Goal: Transaction & Acquisition: Register for event/course

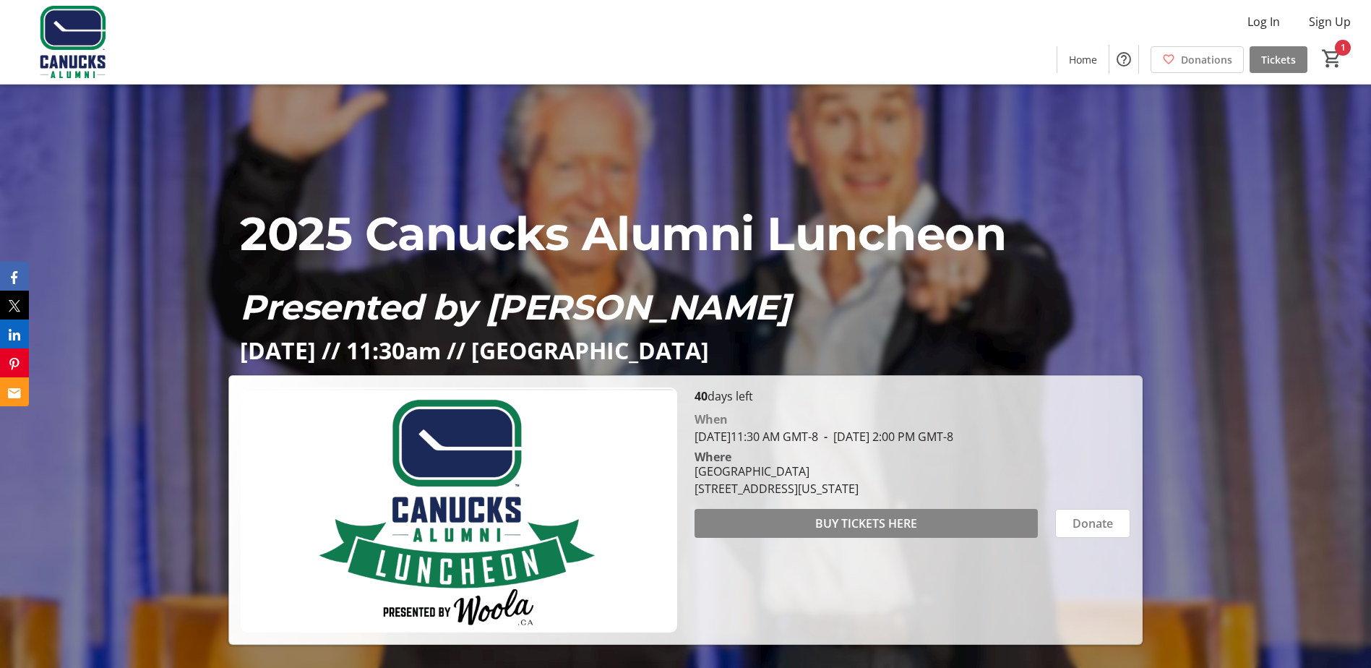
click at [954, 518] on span at bounding box center [866, 523] width 343 height 35
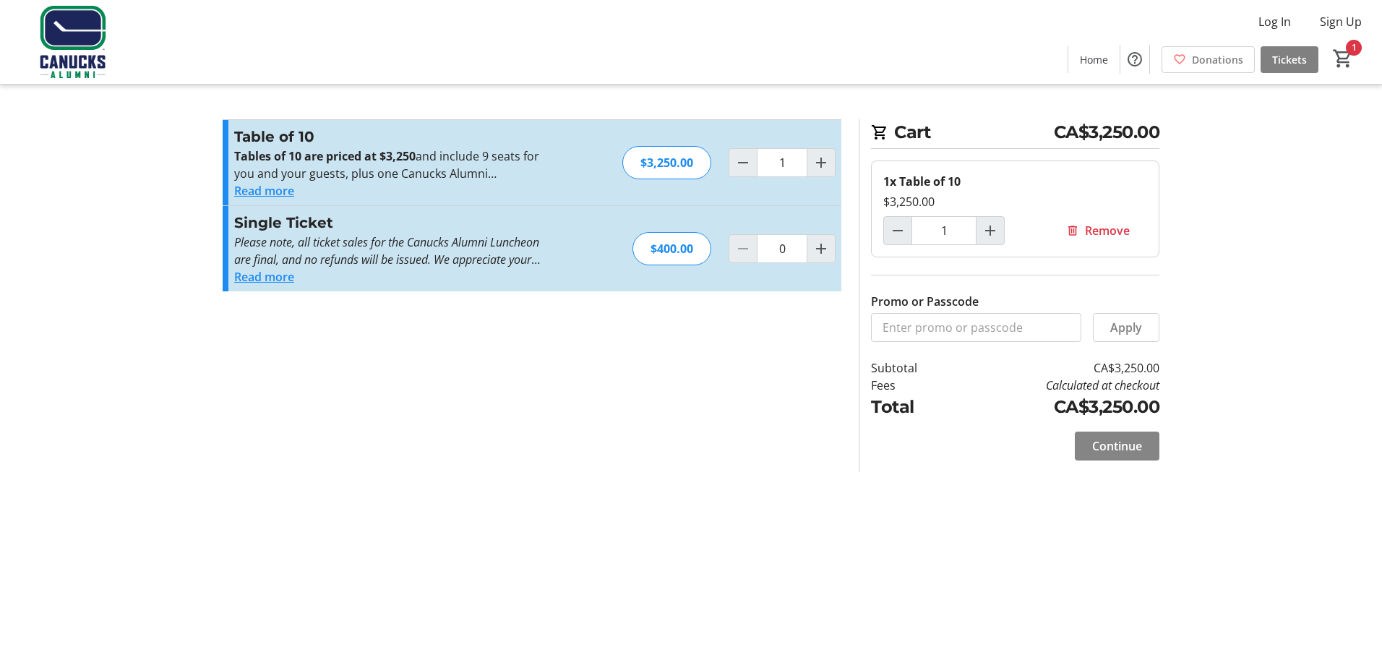
click at [1115, 454] on span "Continue" at bounding box center [1117, 445] width 50 height 17
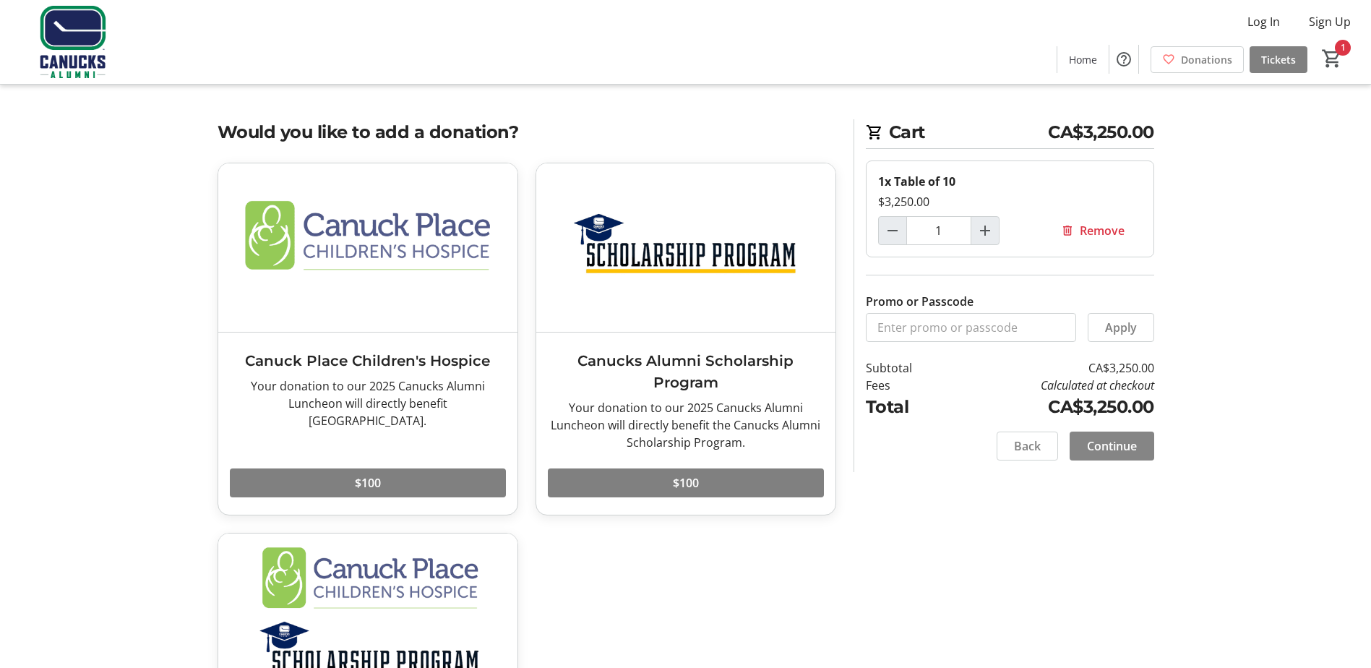
click at [1138, 446] on span at bounding box center [1112, 446] width 85 height 35
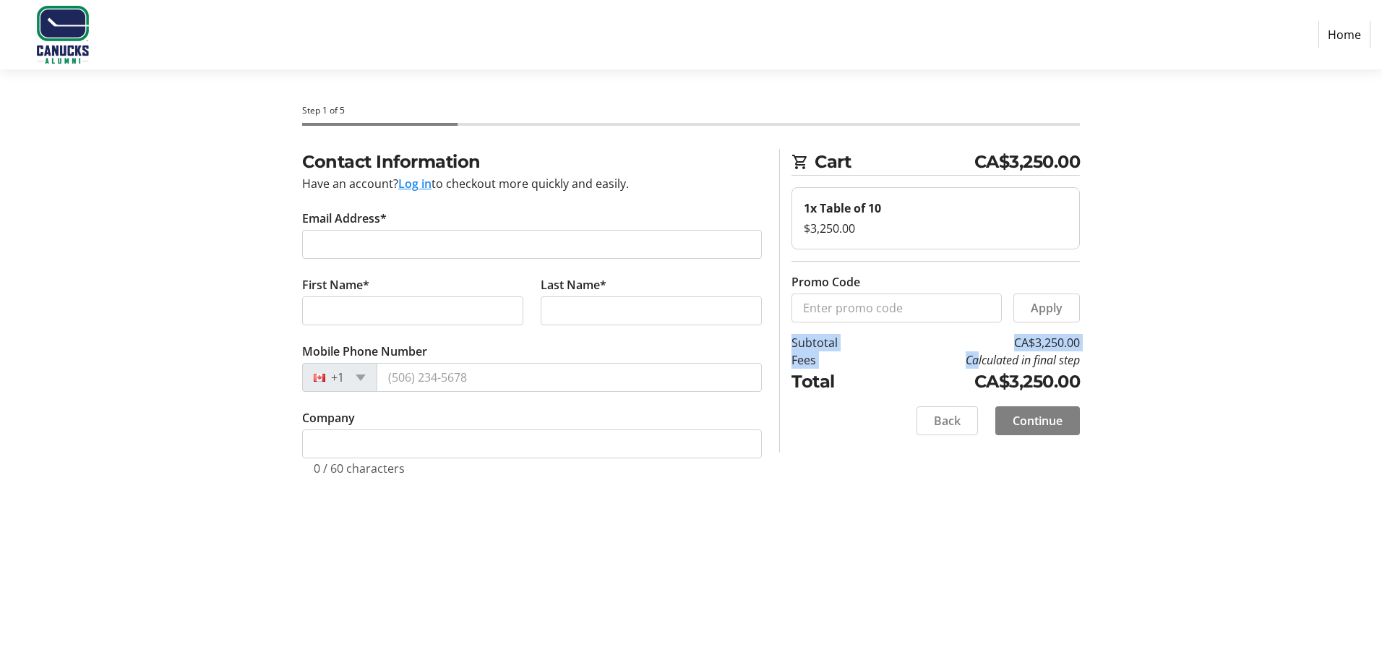
drag, startPoint x: 967, startPoint y: 362, endPoint x: 1166, endPoint y: 388, distance: 200.5
click at [1166, 388] on div "Contact Information Have an account? Log in to checkout more quickly and easily…" at bounding box center [691, 329] width 954 height 361
drag, startPoint x: 1166, startPoint y: 388, endPoint x: 1164, endPoint y: 379, distance: 9.6
click at [1164, 379] on div "Contact Information Have an account? Log in to checkout more quickly and easily…" at bounding box center [691, 329] width 954 height 361
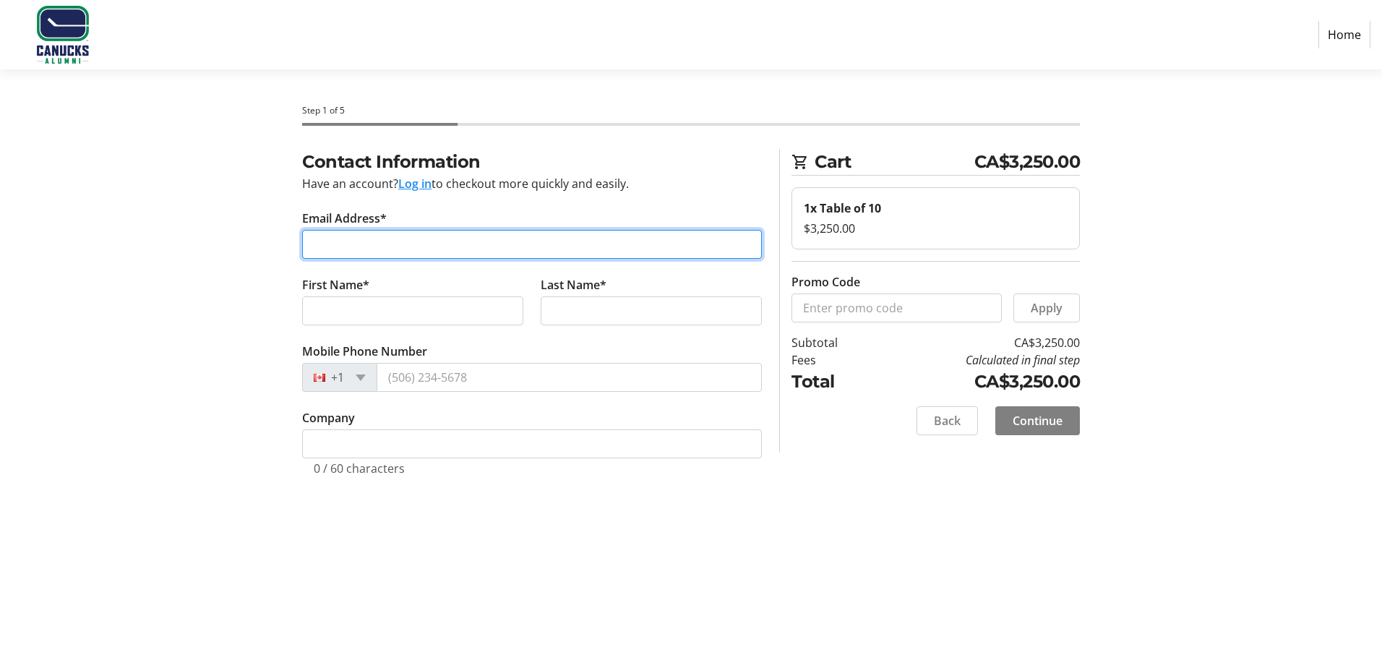
click at [380, 232] on input "Email Address*" at bounding box center [532, 244] width 460 height 29
type input "[PERSON_NAME][EMAIL_ADDRESS][PERSON_NAME][DOMAIN_NAME]"
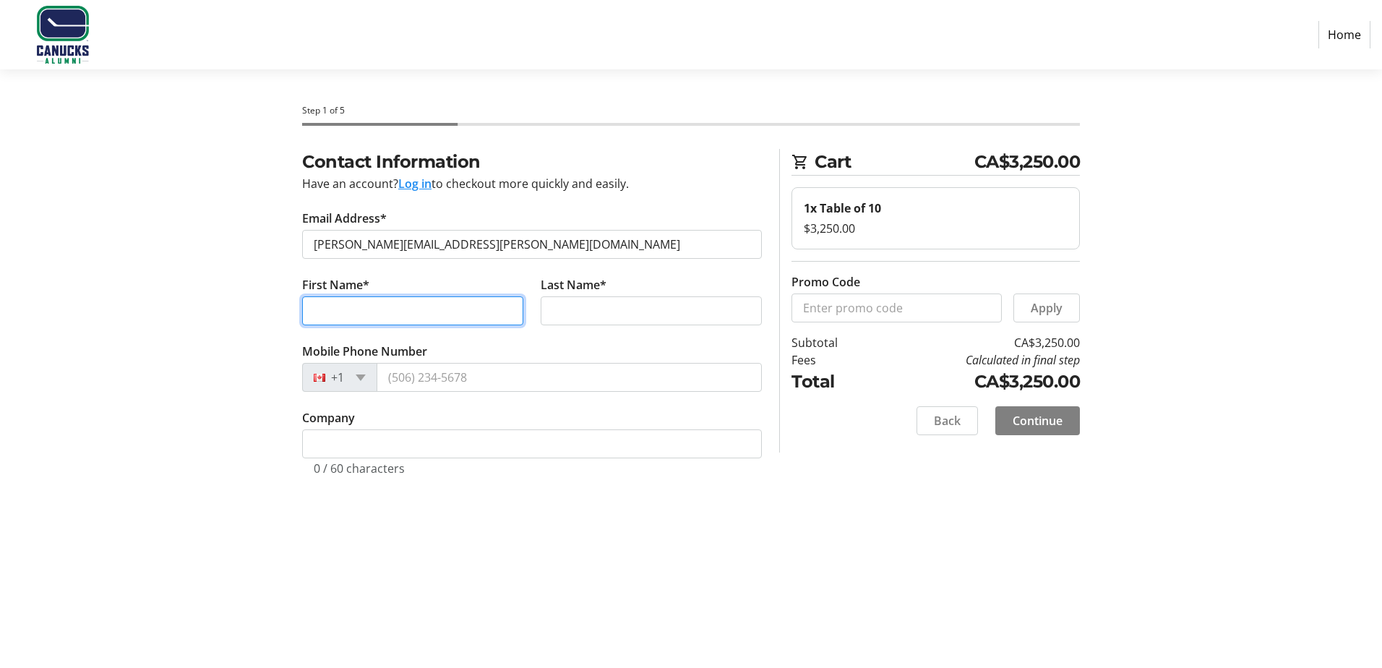
click at [430, 304] on input "First Name*" at bounding box center [412, 310] width 221 height 29
click at [334, 312] on input "[PERSON_NAME]" at bounding box center [412, 310] width 221 height 29
type input "Rn"
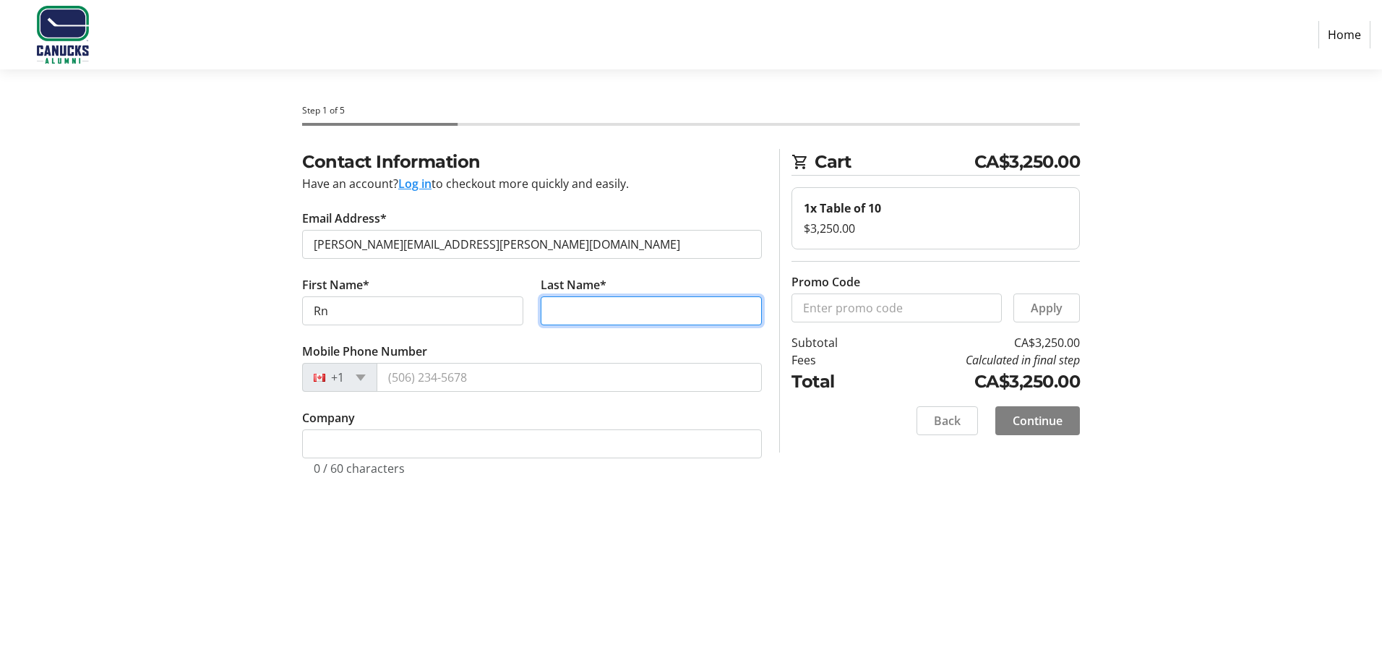
click at [577, 318] on input "Last Name*" at bounding box center [651, 310] width 221 height 29
paste input "[PERSON_NAME]"
type input "[PERSON_NAME]"
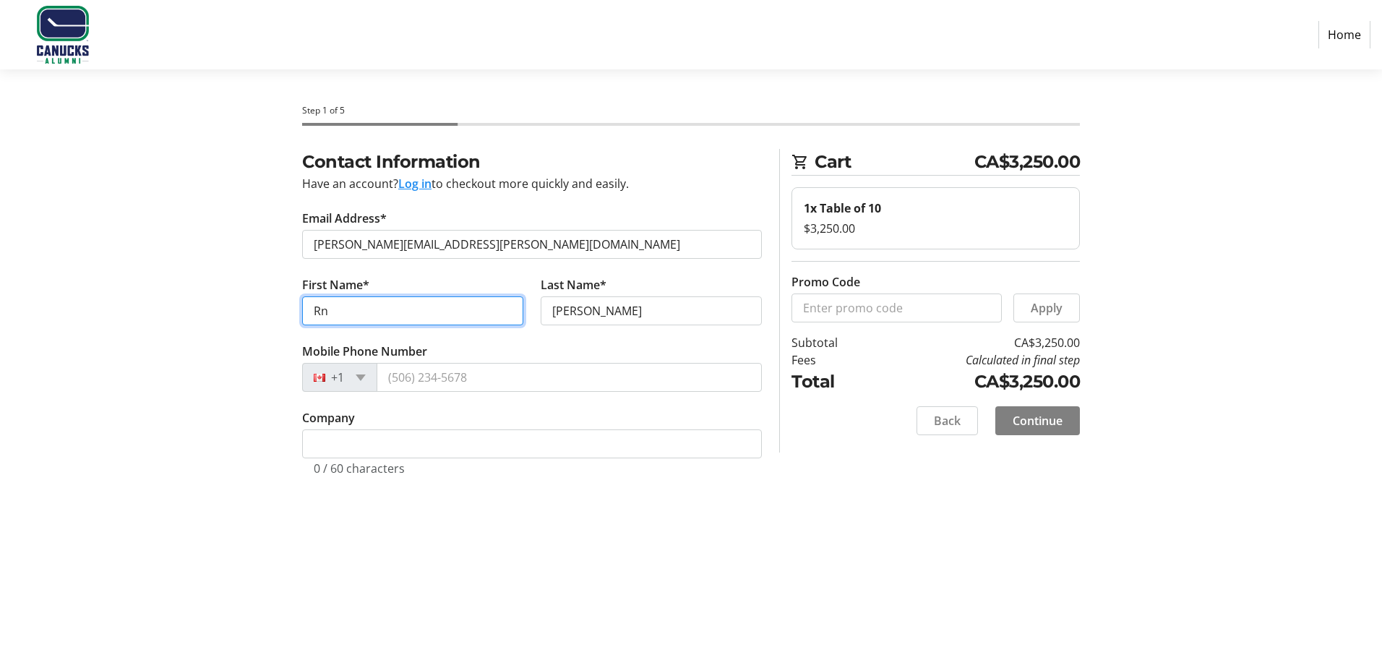
click at [320, 310] on input "Rn" at bounding box center [412, 310] width 221 height 29
type input "[PERSON_NAME]"
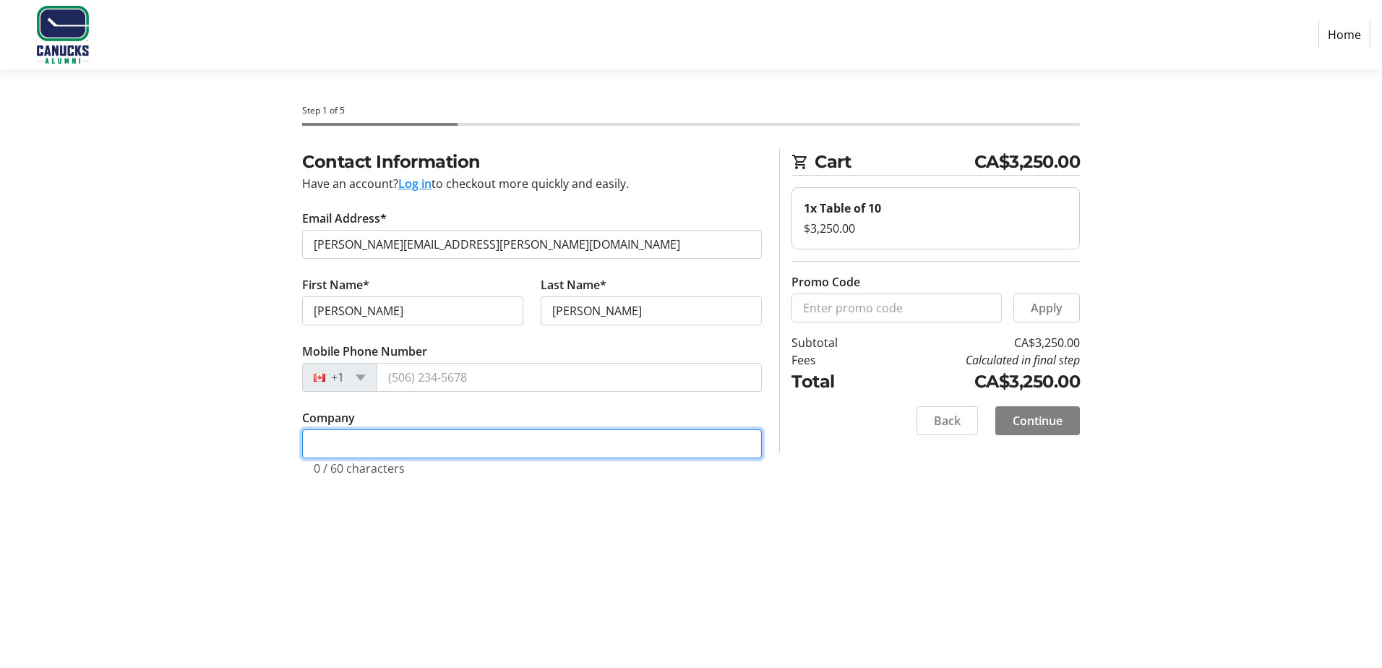
click at [492, 442] on input "Company" at bounding box center [532, 443] width 460 height 29
type input "PwC"
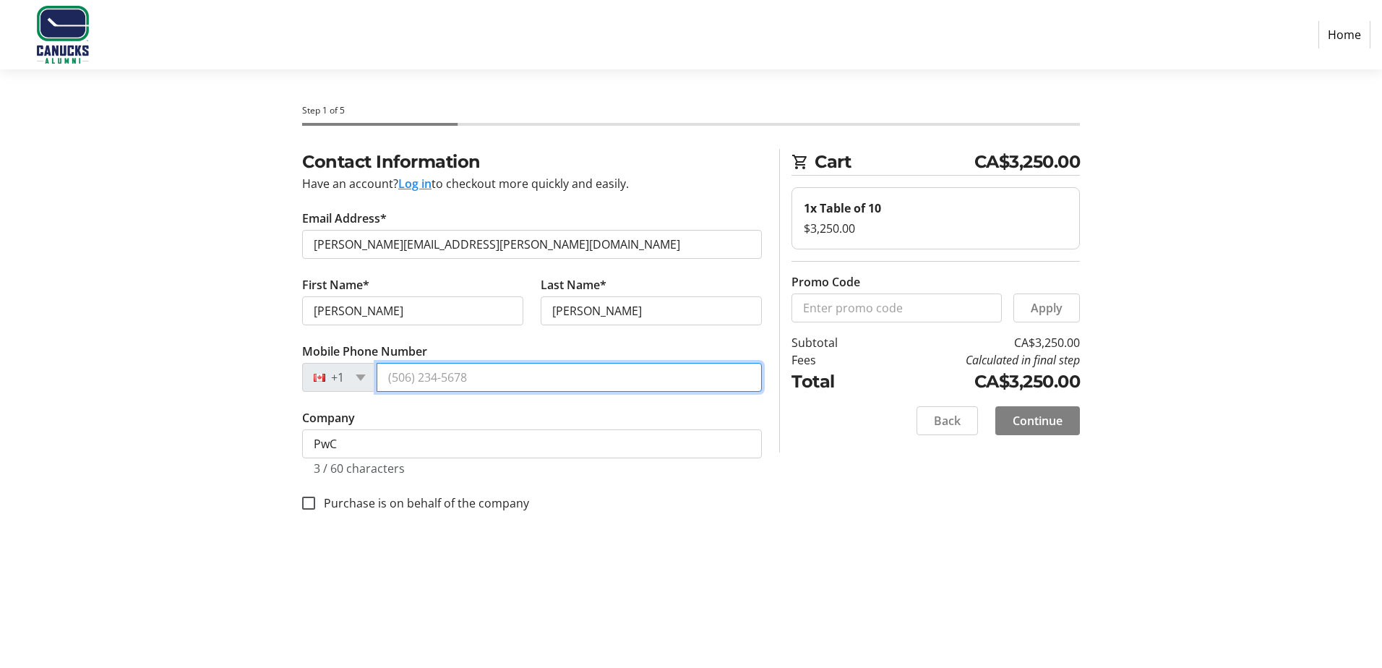
click at [476, 377] on input "Mobile Phone Number" at bounding box center [569, 377] width 385 height 29
paste input "5"
type input "5"
click at [456, 382] on input "5" at bounding box center [569, 377] width 385 height 29
type input "[PHONE_NUMBER]"
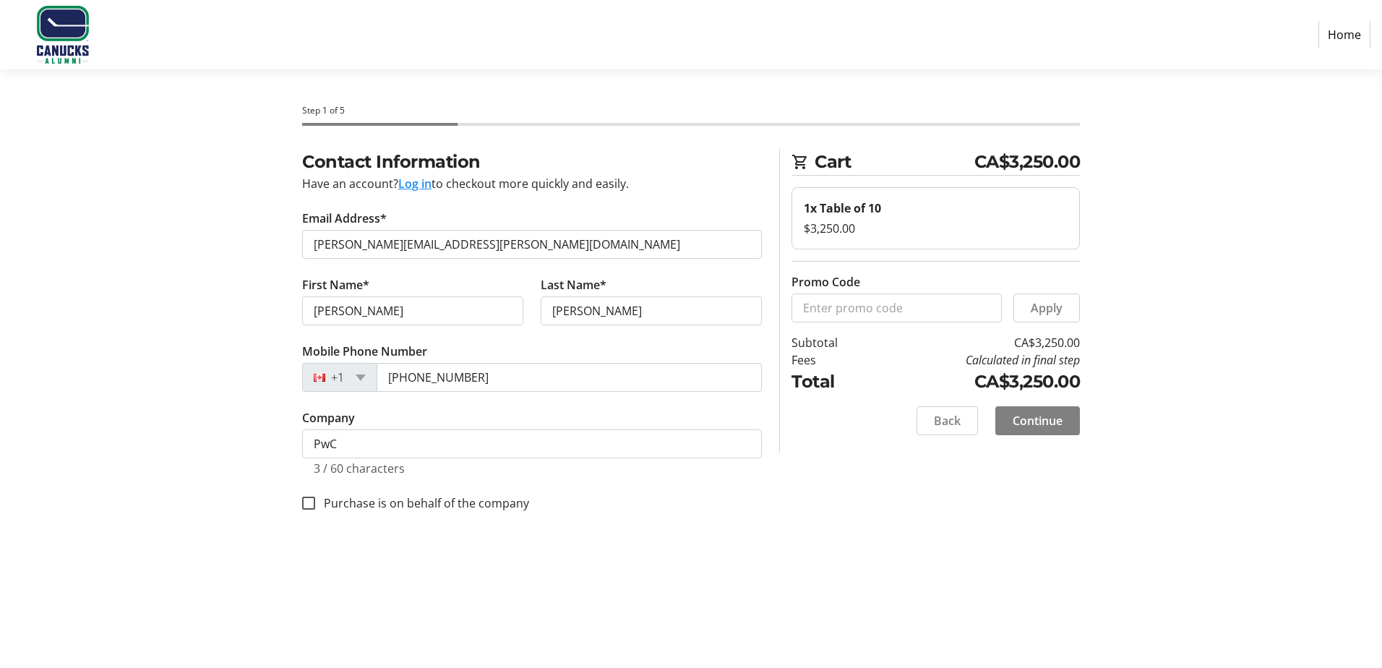
click at [468, 511] on label "Purchase is on behalf of the company" at bounding box center [422, 502] width 214 height 17
click at [315, 510] on input "Purchase is on behalf of the company" at bounding box center [308, 503] width 13 height 13
checkbox input "true"
click at [1032, 424] on span "Continue" at bounding box center [1038, 420] width 50 height 17
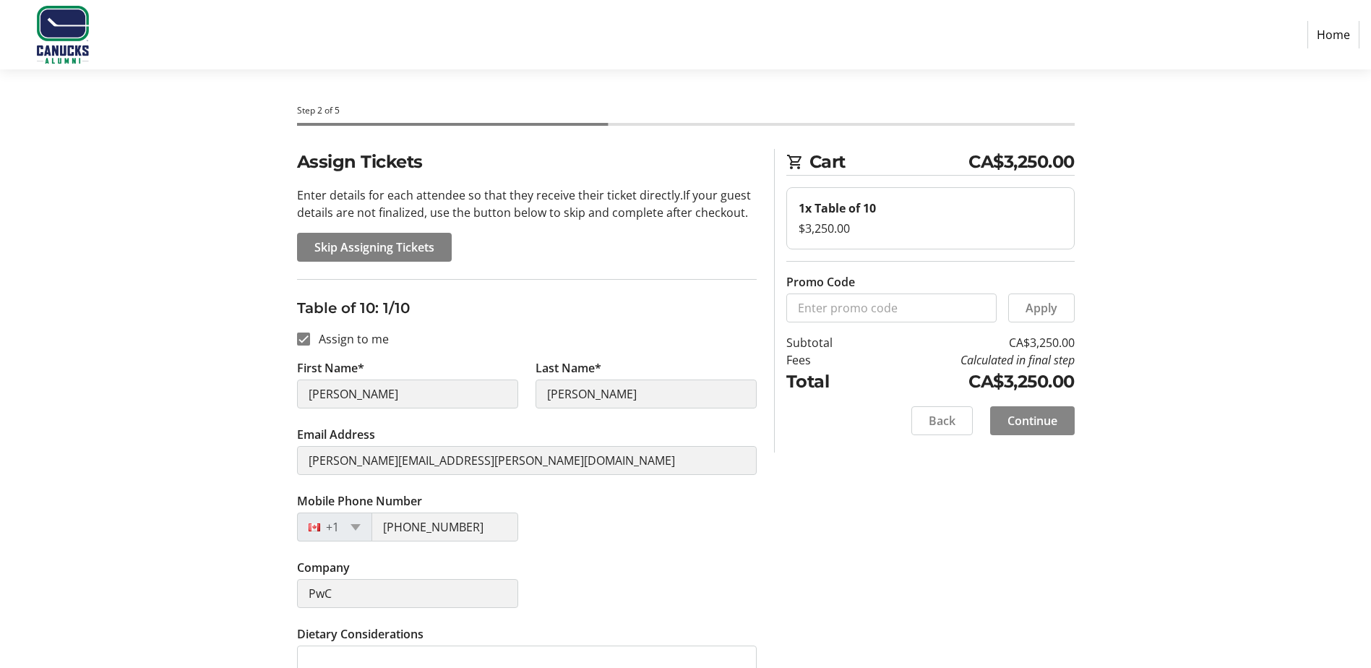
click at [1027, 405] on span at bounding box center [1032, 420] width 85 height 35
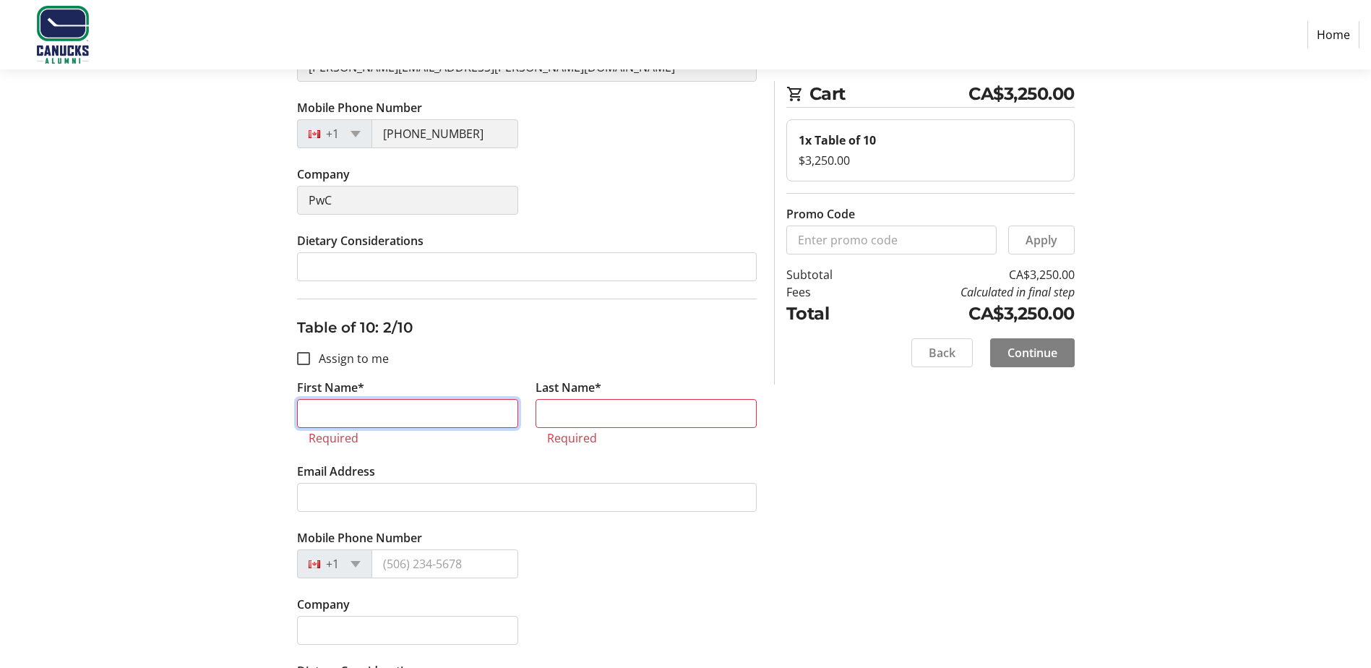
scroll to position [390, 0]
click at [321, 368] on label "Assign to me" at bounding box center [349, 361] width 79 height 17
click at [310, 368] on input "Assign to me" at bounding box center [303, 361] width 13 height 13
checkbox input "true"
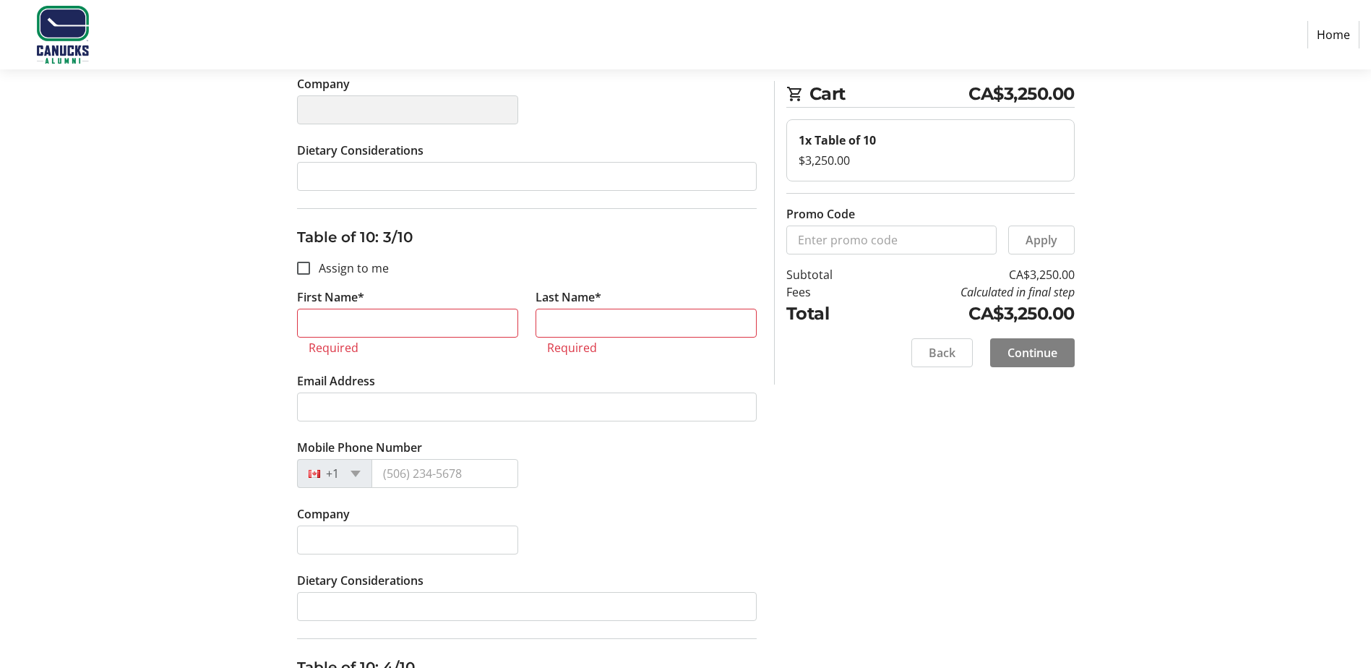
type input "[PERSON_NAME]"
type input "[PERSON_NAME][EMAIL_ADDRESS][PERSON_NAME][DOMAIN_NAME]"
type input "[PHONE_NUMBER]"
type input "PwC"
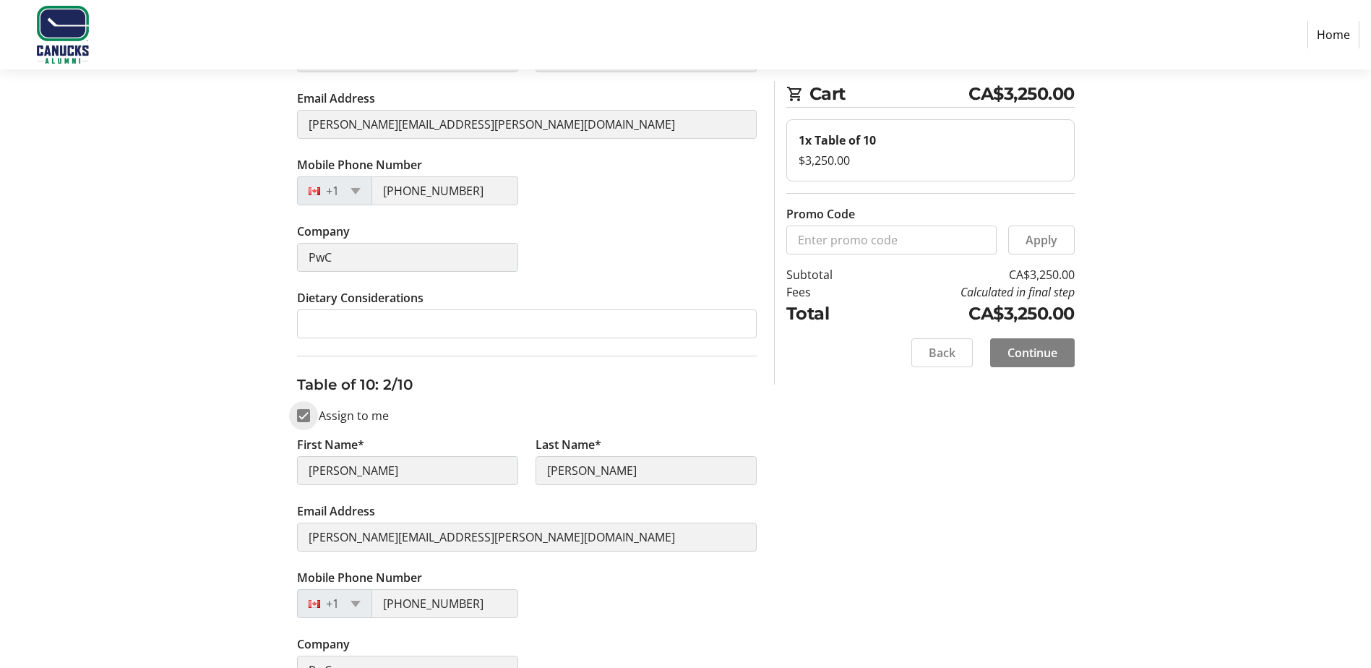
scroll to position [361, 0]
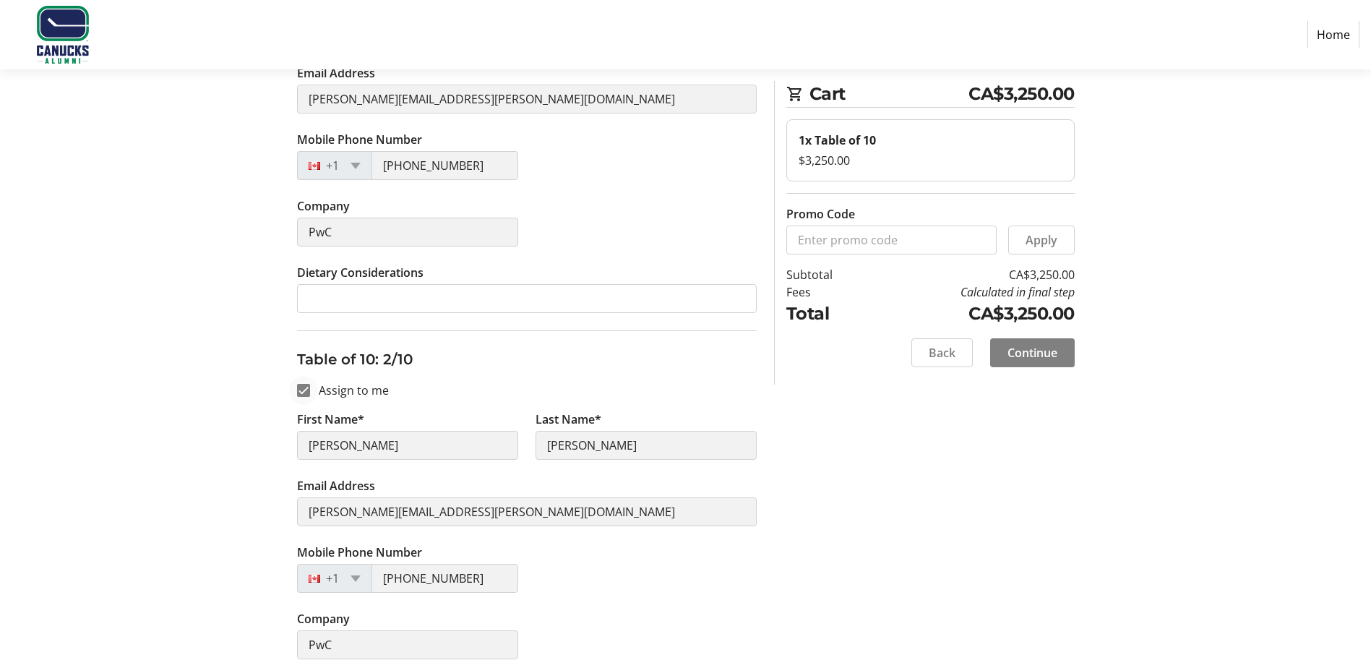
click at [314, 391] on div at bounding box center [303, 390] width 35 height 35
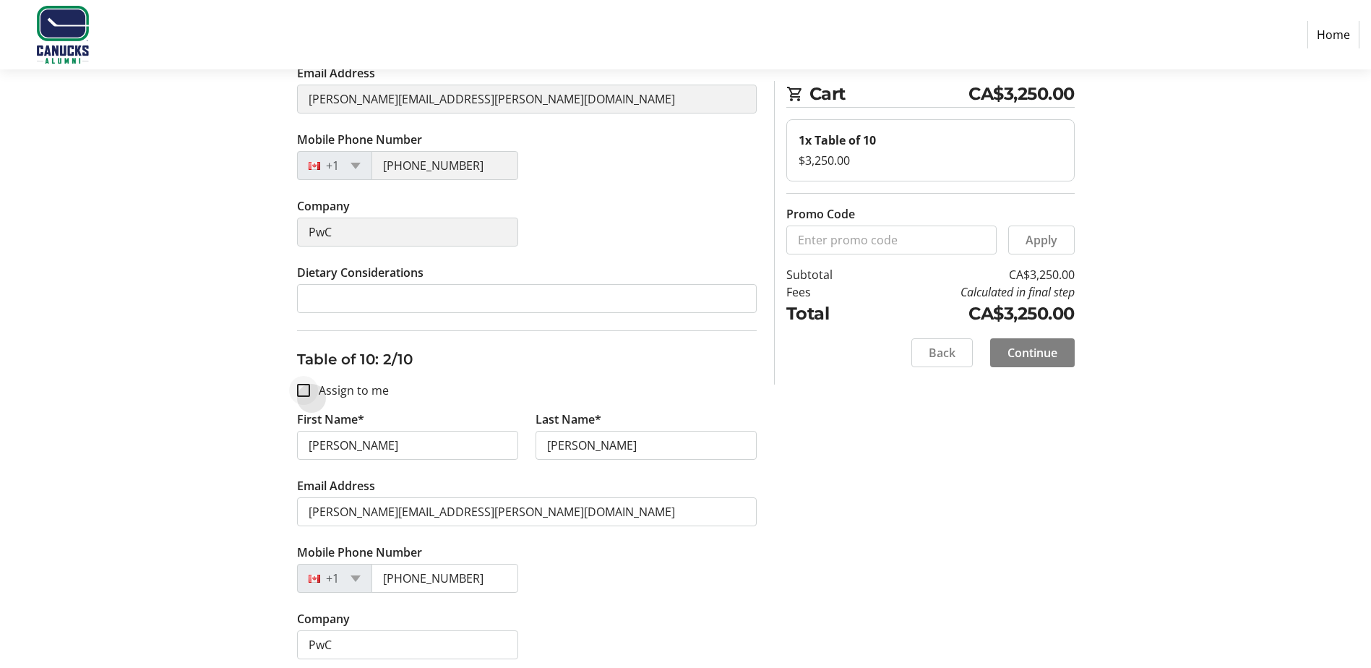
click at [314, 390] on div at bounding box center [303, 390] width 35 height 35
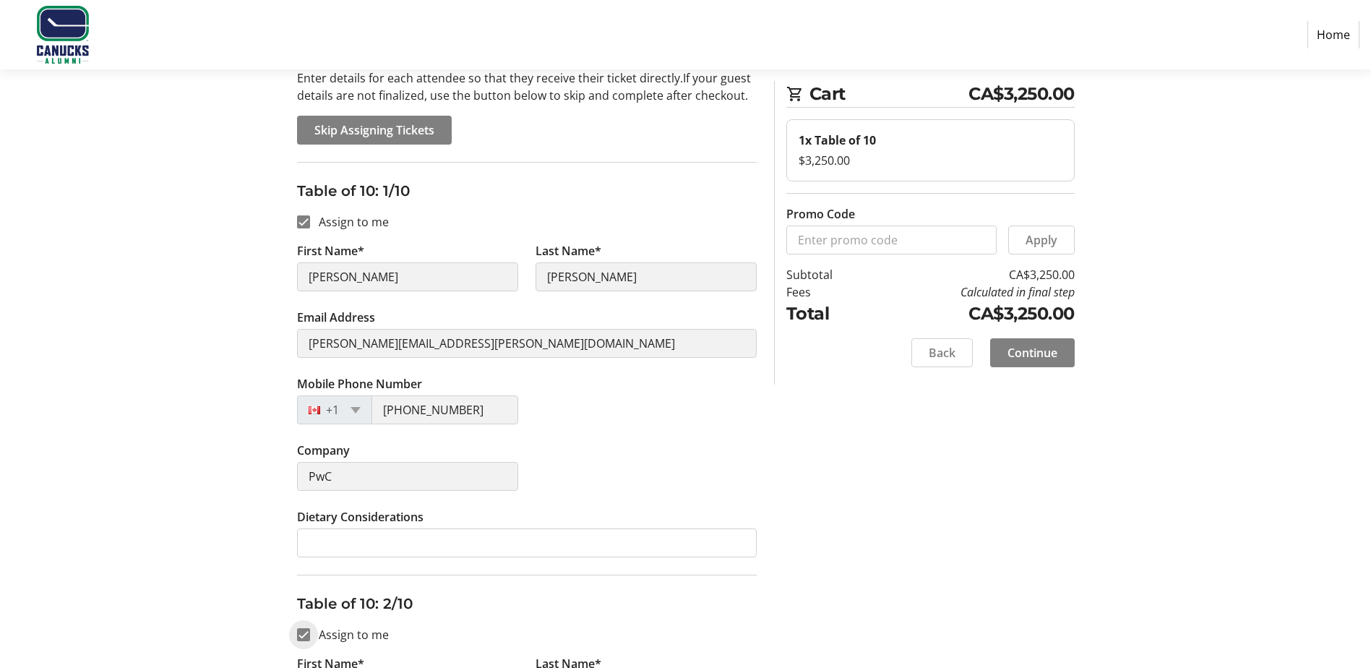
scroll to position [289, 0]
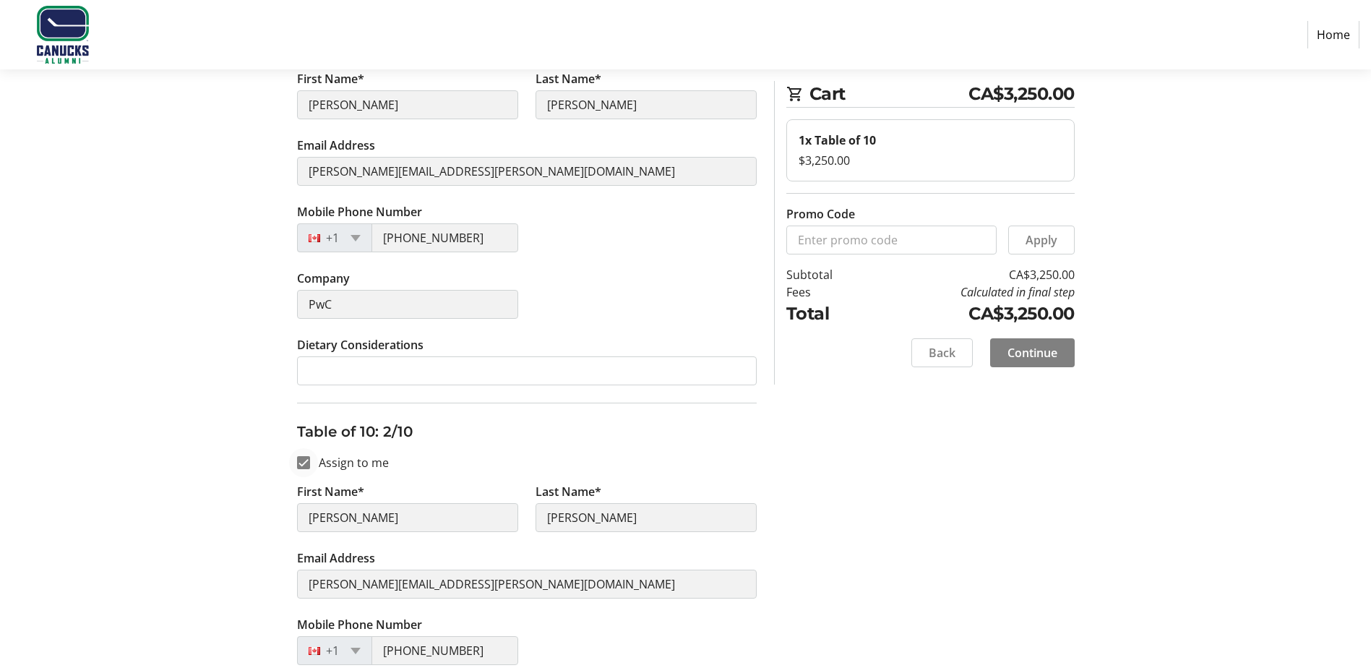
click at [317, 457] on div at bounding box center [303, 462] width 35 height 35
checkbox input "false"
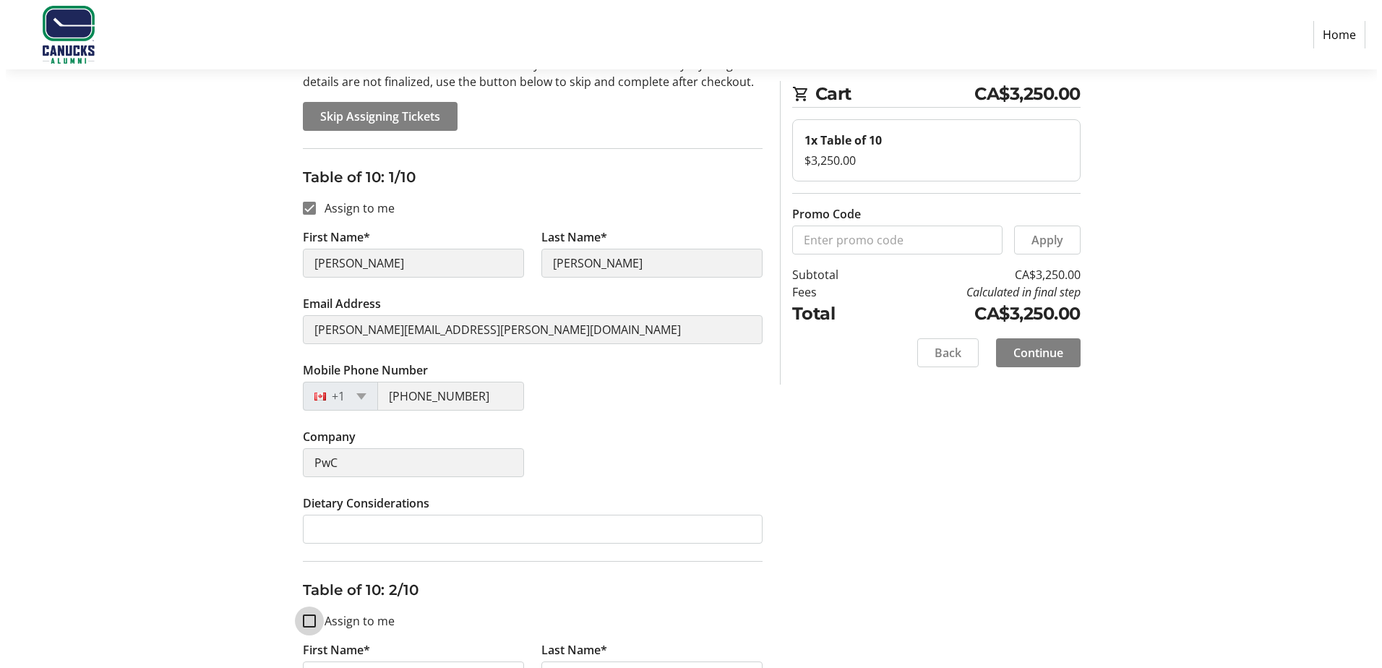
scroll to position [0, 0]
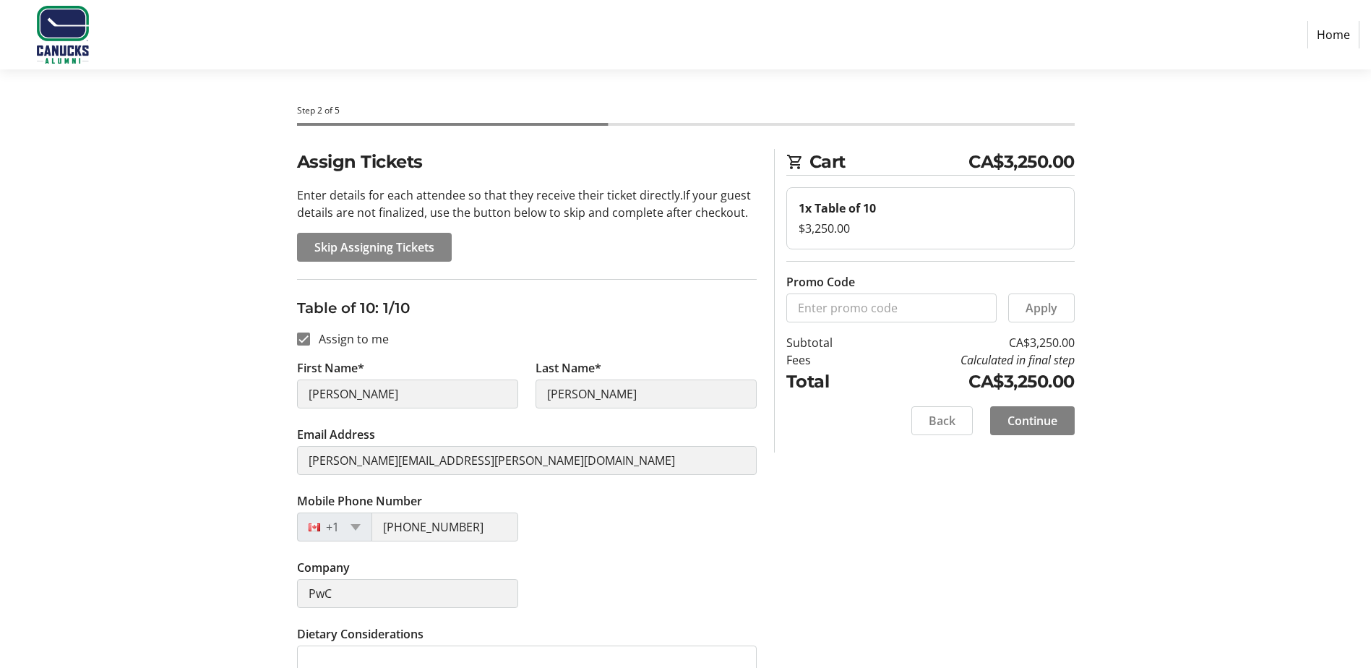
click at [405, 243] on span "Skip Assigning Tickets" at bounding box center [374, 247] width 120 height 17
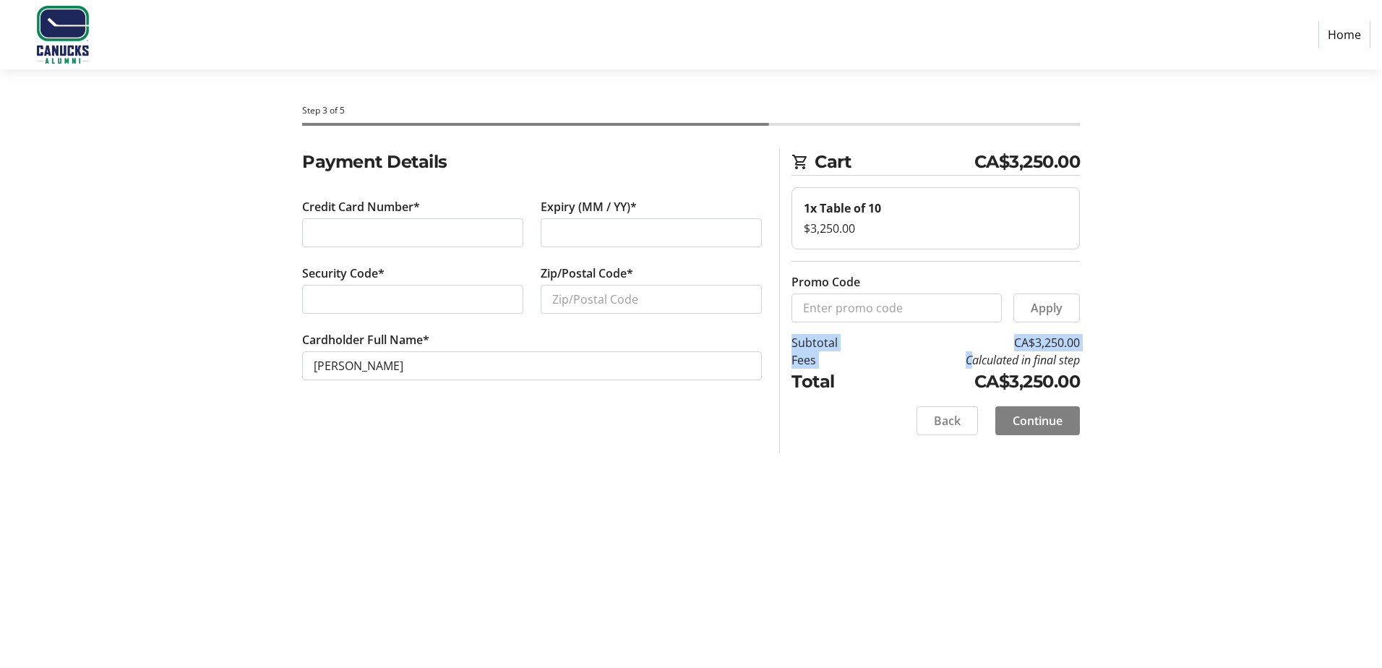
drag, startPoint x: 954, startPoint y: 359, endPoint x: 1110, endPoint y: 361, distance: 156.2
click at [1110, 361] on div "Payment Details Credit Card Number* Expiry (MM / YY)* Security Code* Zip/Postal…" at bounding box center [691, 301] width 954 height 304
drag, startPoint x: 408, startPoint y: 215, endPoint x: 394, endPoint y: 223, distance: 15.9
click at [408, 215] on label "Credit Card Number*" at bounding box center [361, 206] width 118 height 17
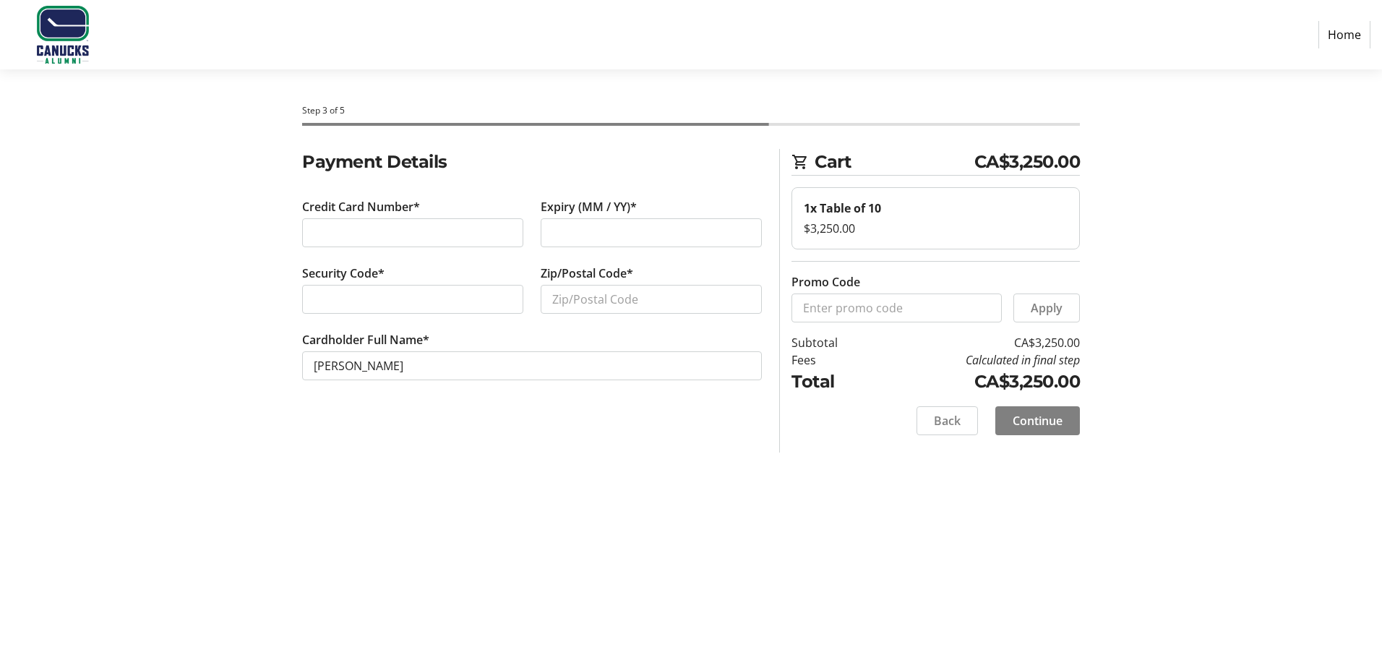
click at [413, 265] on div "Security Code*" at bounding box center [413, 298] width 239 height 67
click at [559, 245] on div at bounding box center [651, 232] width 221 height 29
click at [567, 241] on div at bounding box center [651, 232] width 221 height 29
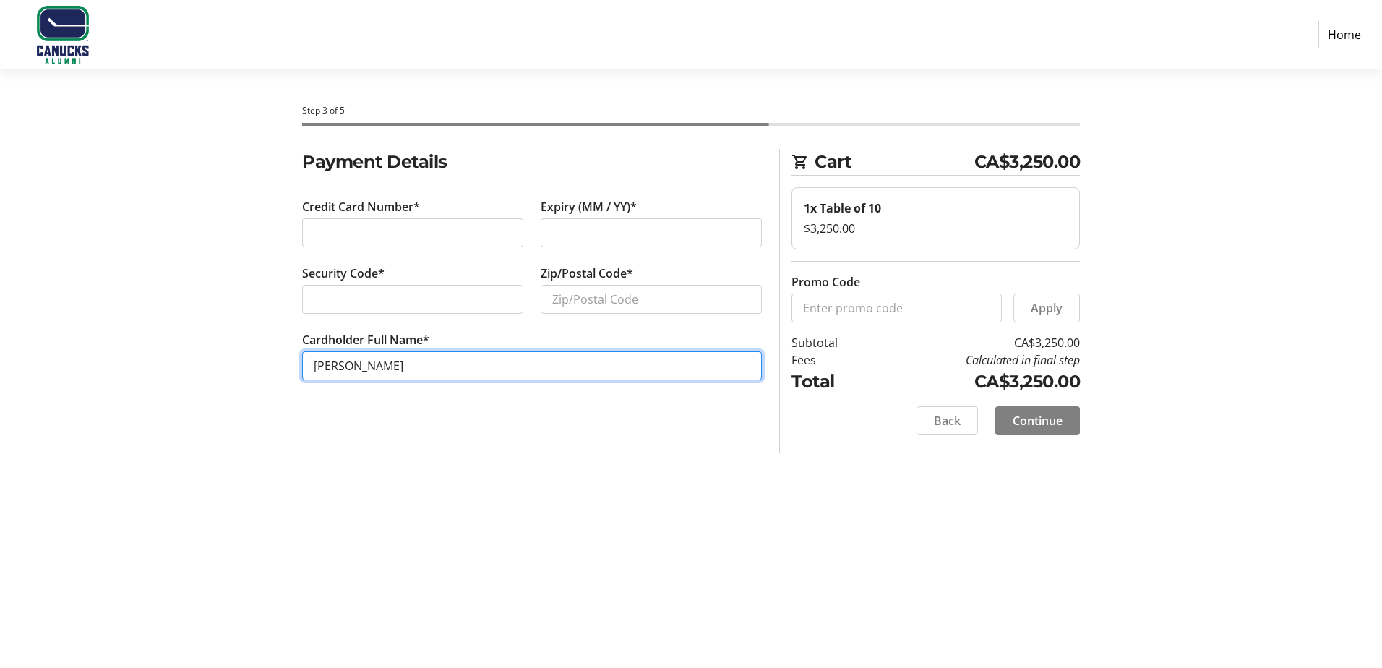
click at [346, 364] on input "[PERSON_NAME]" at bounding box center [532, 365] width 460 height 29
type input "[PERSON_NAME]"
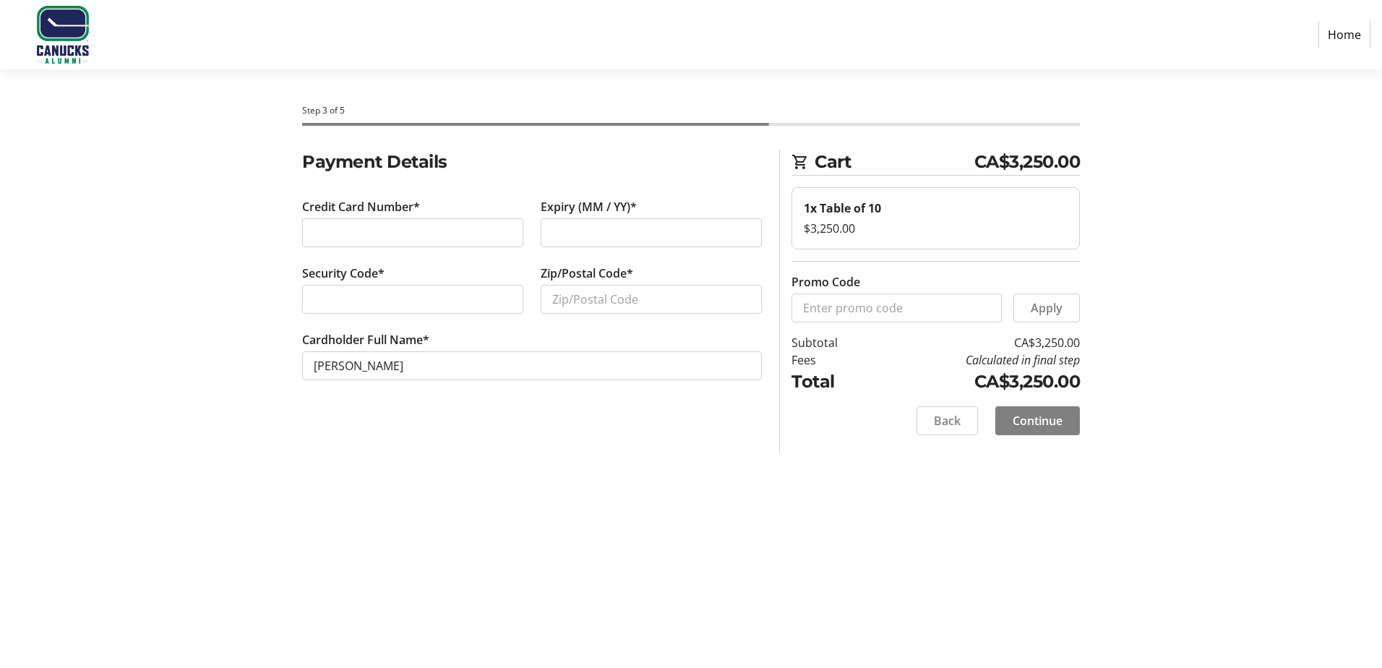
click at [612, 388] on tr-form-field "Cardholder Full Name* [PERSON_NAME]" at bounding box center [532, 364] width 460 height 67
drag, startPoint x: 1011, startPoint y: 382, endPoint x: 1068, endPoint y: 383, distance: 57.8
click at [1068, 383] on td "CA$3,250.00" at bounding box center [977, 382] width 205 height 26
drag, startPoint x: 1068, startPoint y: 383, endPoint x: 1016, endPoint y: 356, distance: 58.9
click at [1055, 373] on td "CA$3,250.00" at bounding box center [977, 382] width 205 height 26
